Goal: Task Accomplishment & Management: Complete application form

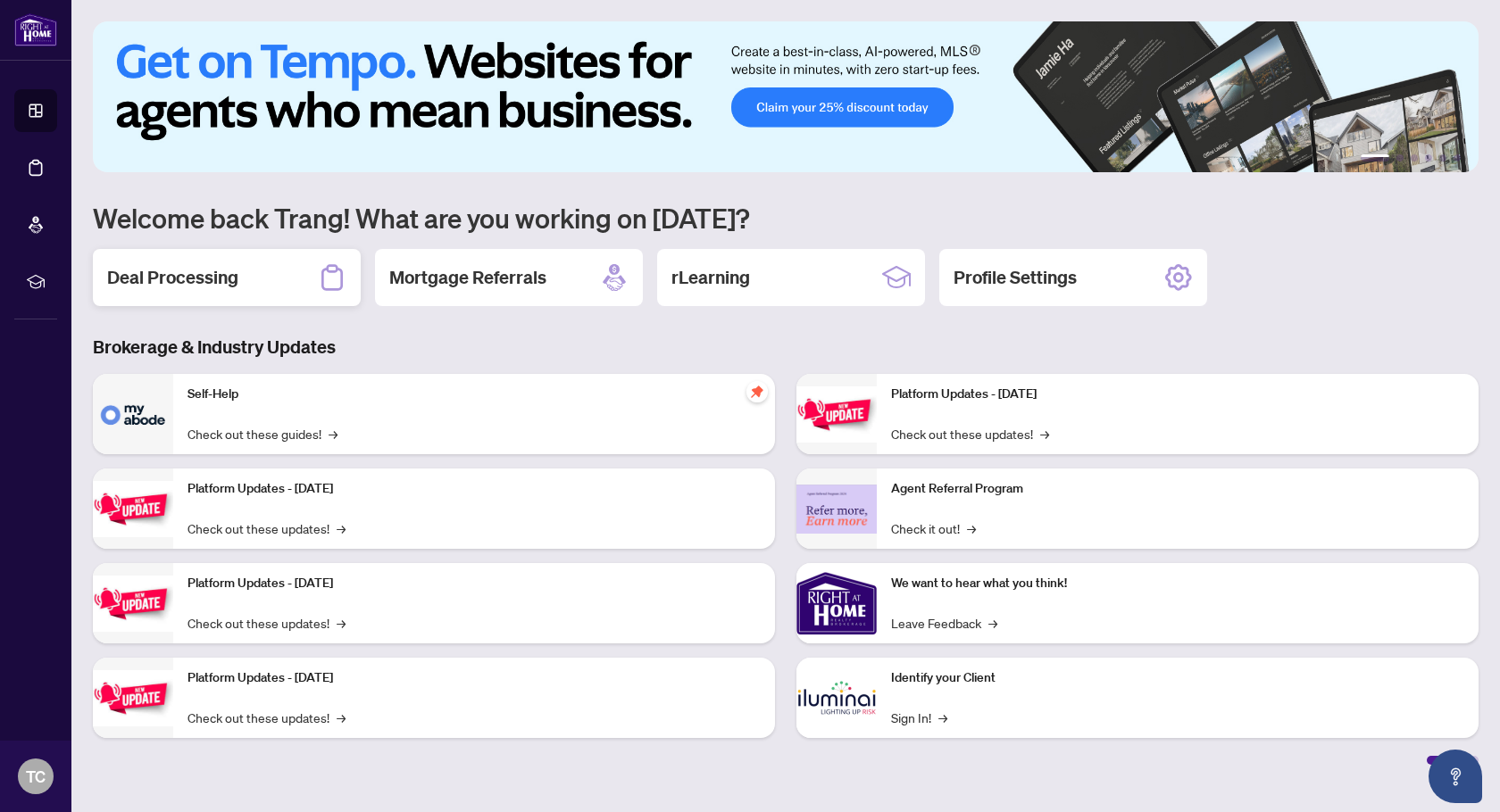
click at [190, 282] on h2 "Deal Processing" at bounding box center [173, 277] width 131 height 25
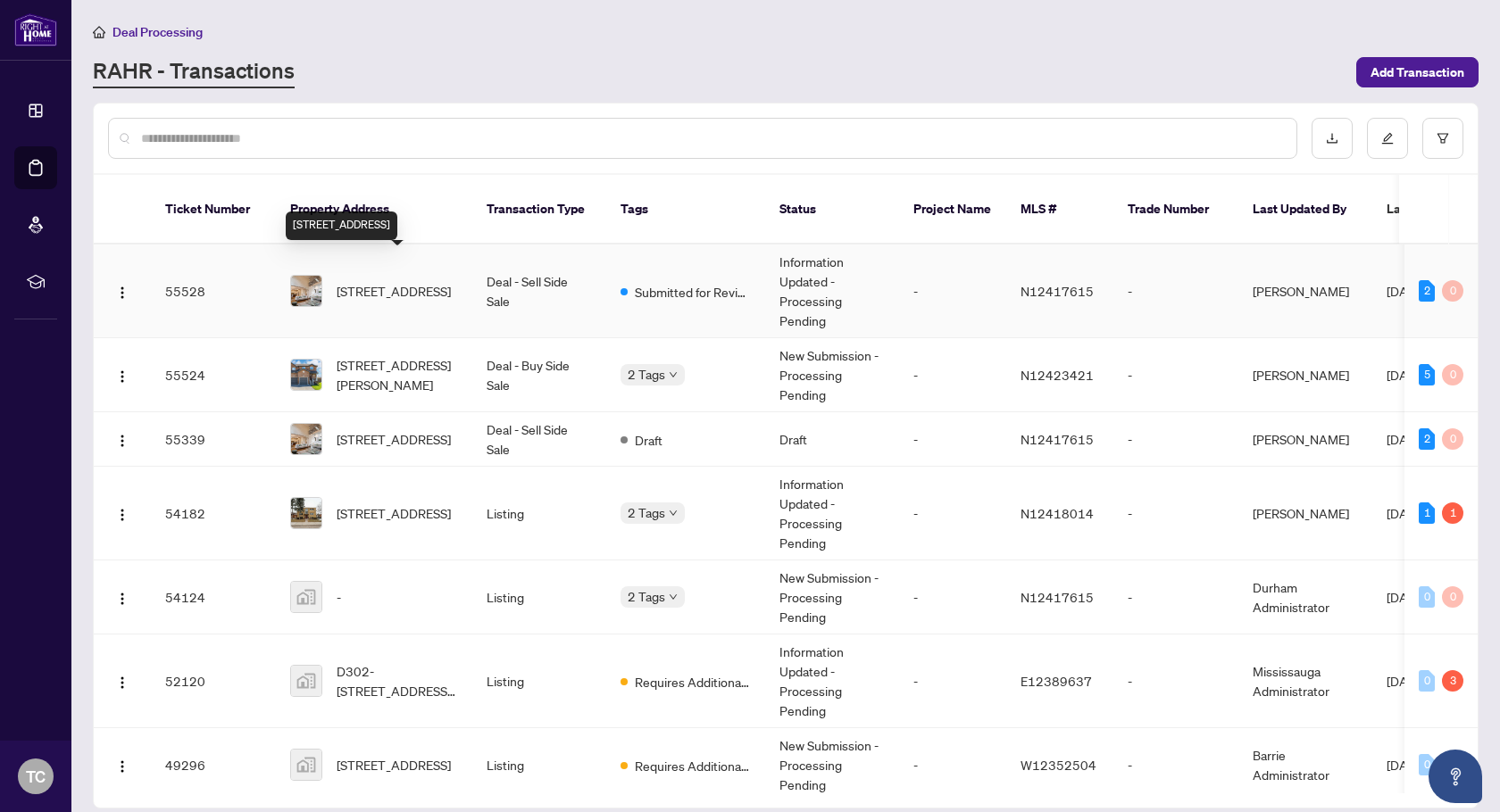
click at [381, 282] on span "[STREET_ADDRESS]" at bounding box center [394, 291] width 115 height 20
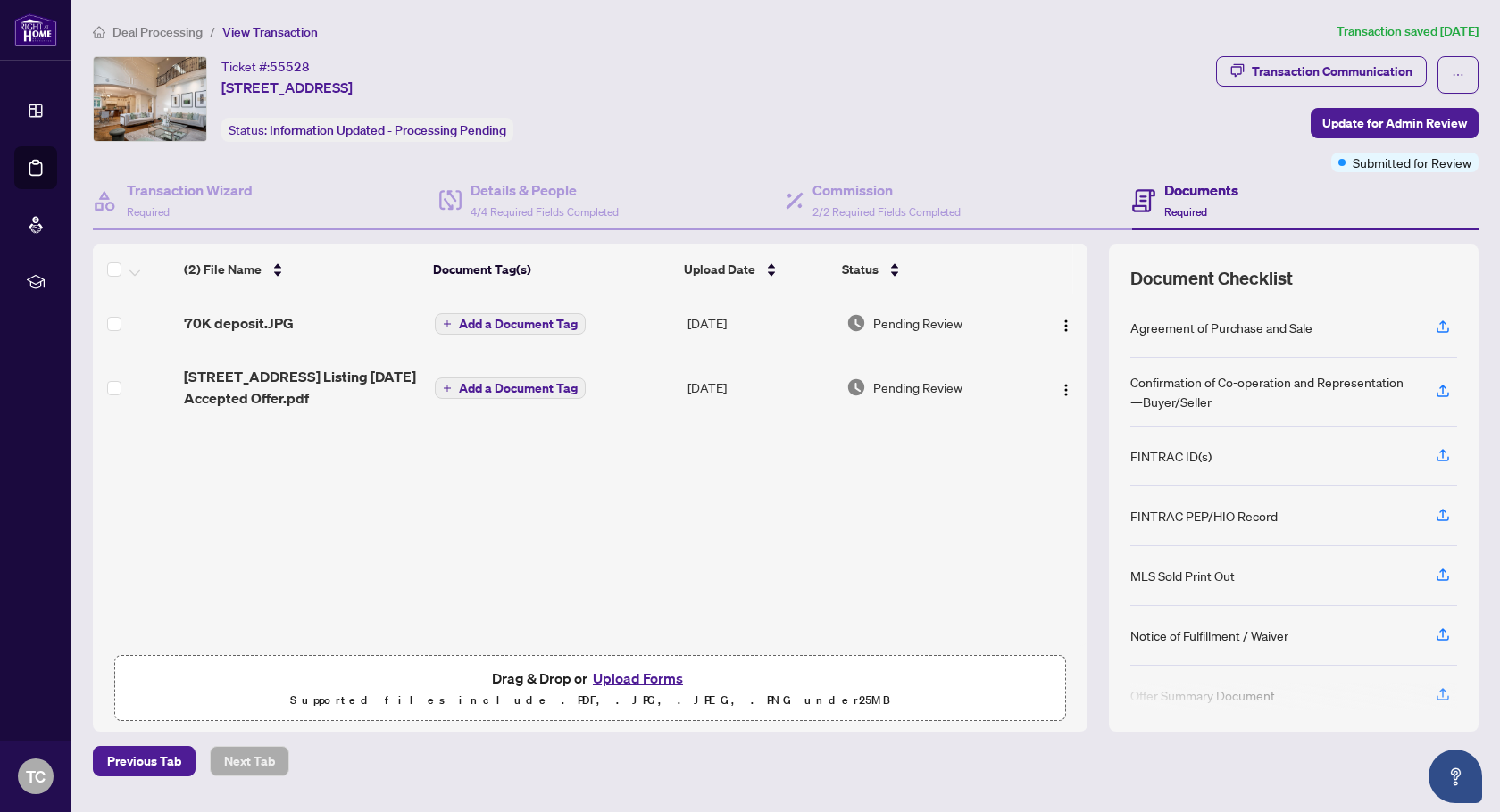
click at [619, 680] on button "Upload Forms" at bounding box center [638, 678] width 101 height 23
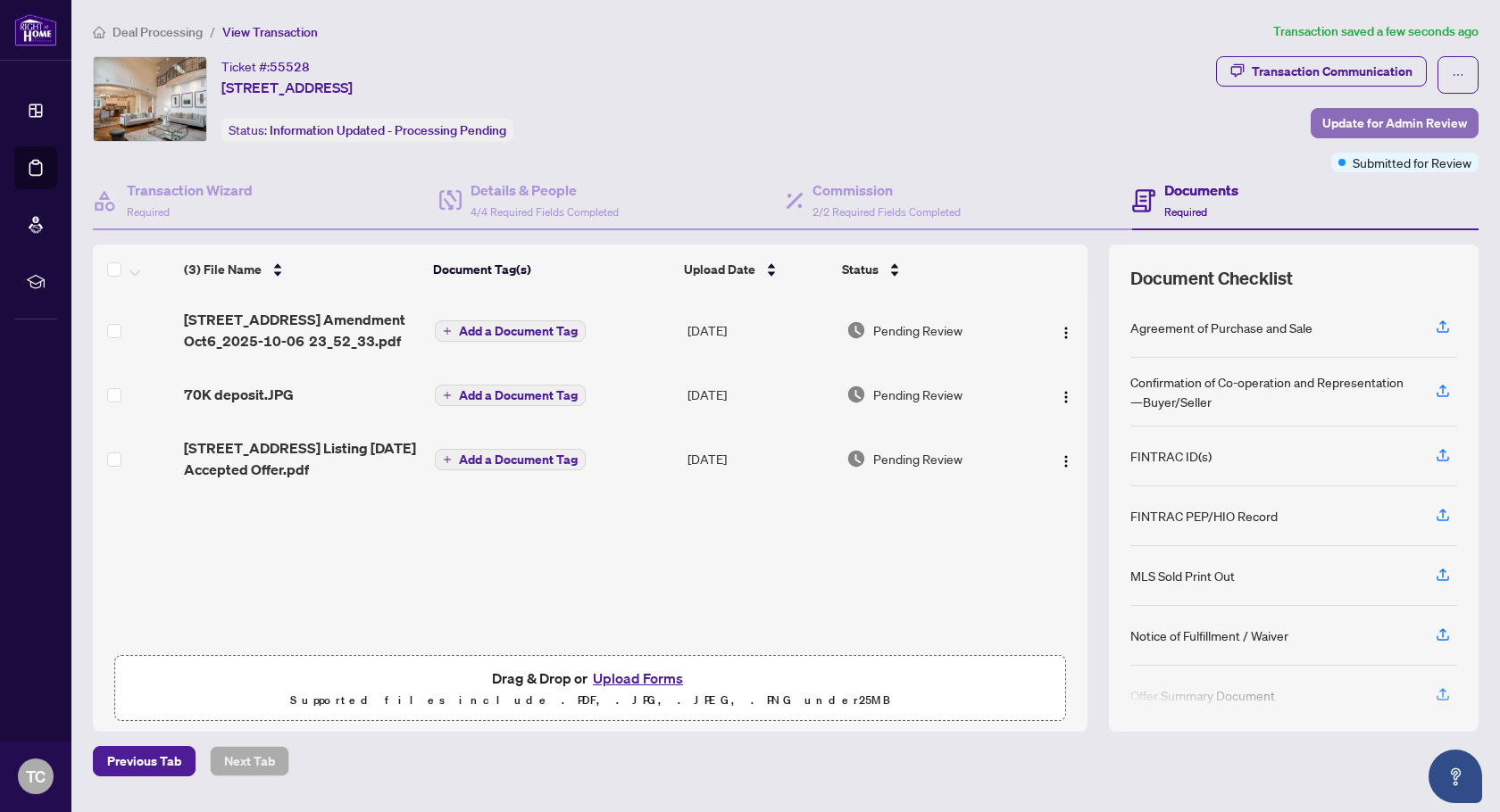
click at [1341, 121] on span "Update for Admin Review" at bounding box center [1395, 123] width 145 height 28
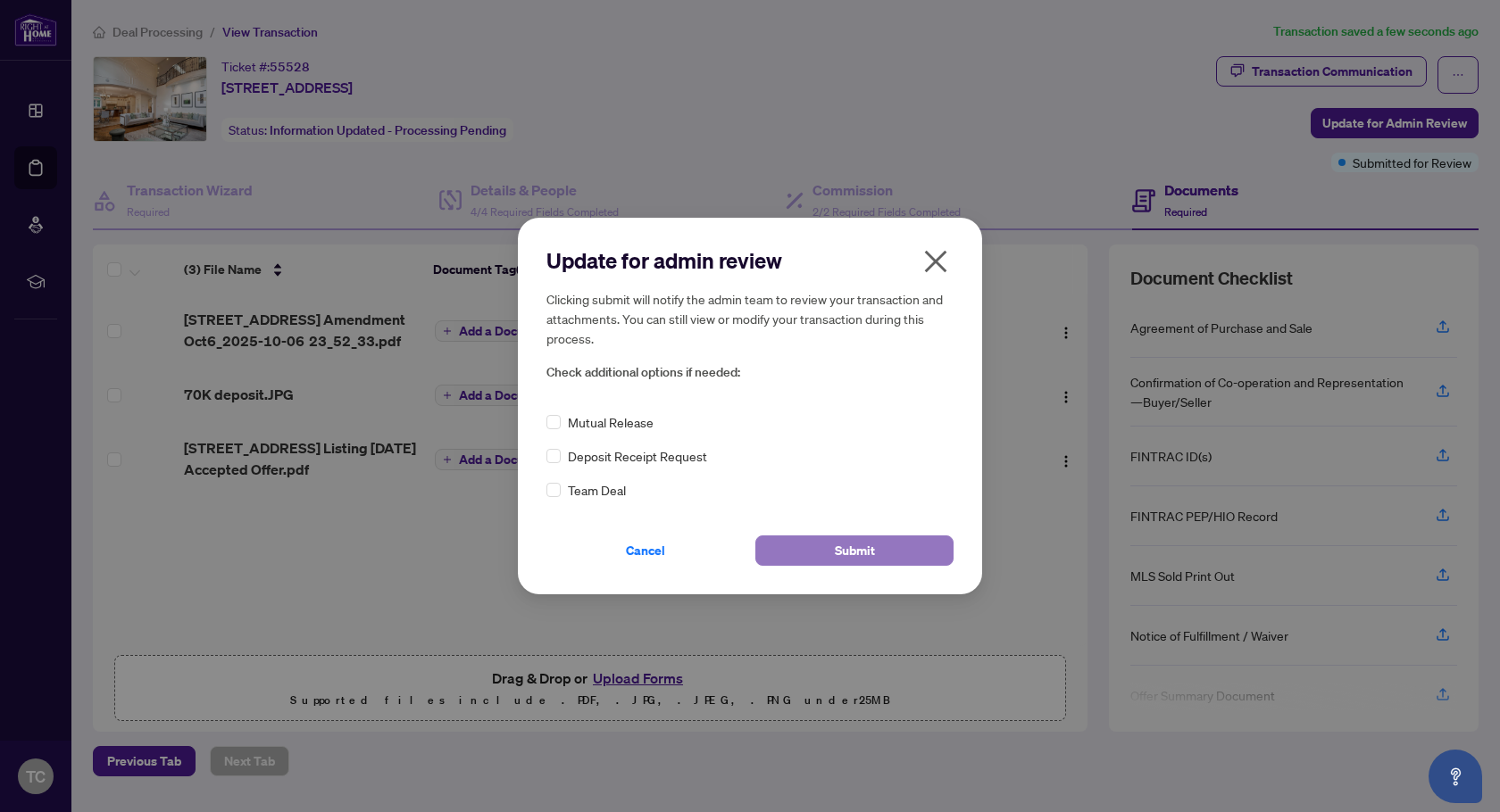
click at [791, 551] on button "Submit" at bounding box center [854, 550] width 198 height 30
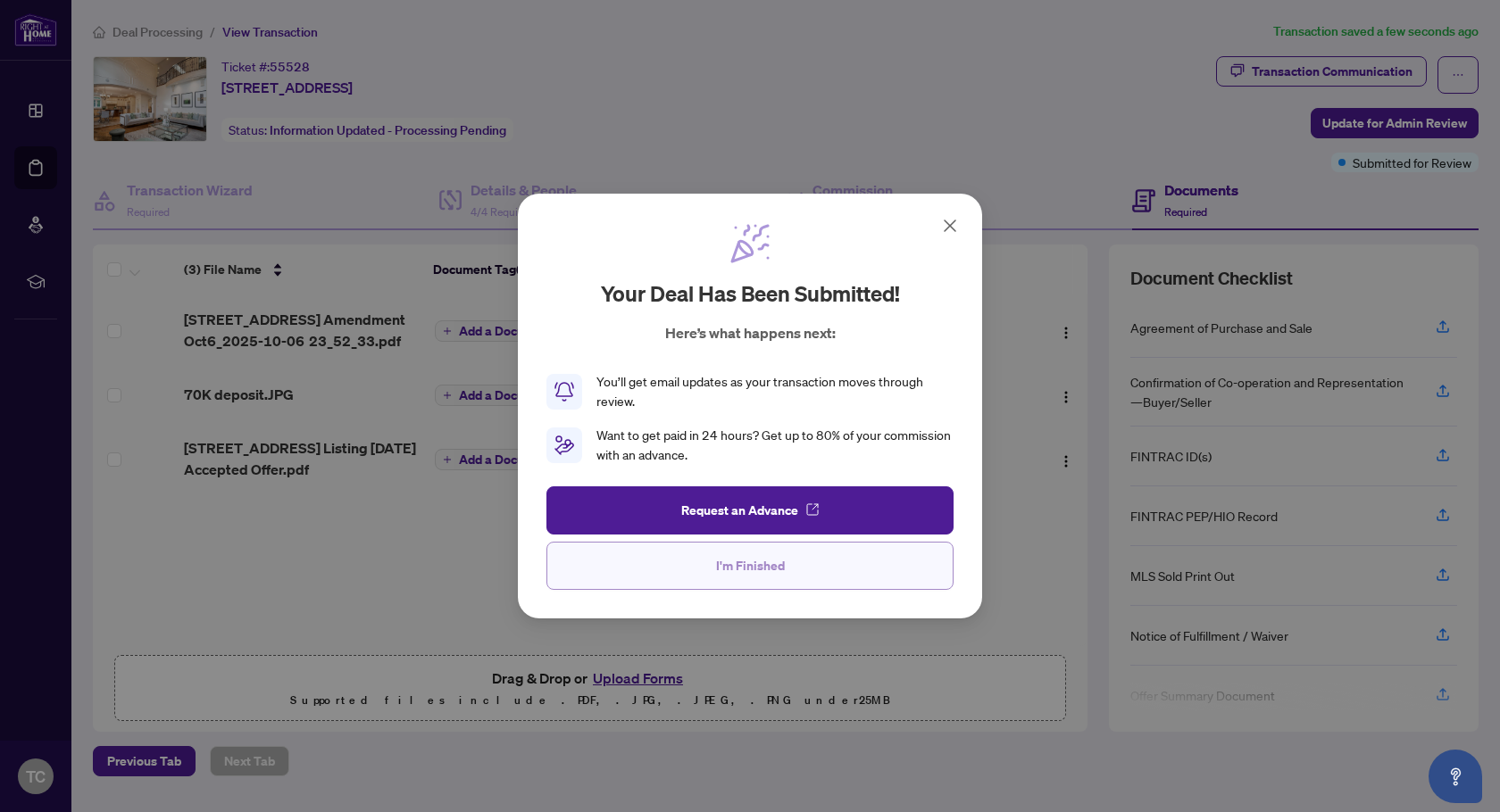
click at [814, 575] on button "I'm Finished" at bounding box center [750, 565] width 408 height 48
